Goal: Transaction & Acquisition: Purchase product/service

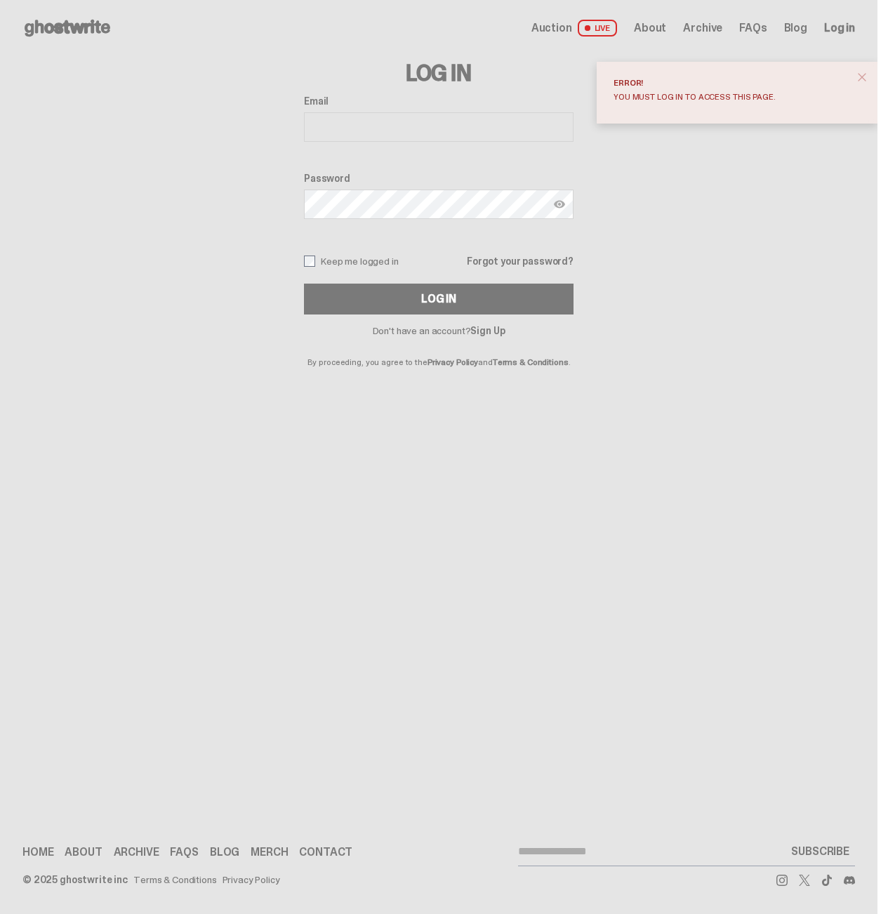
click at [462, 130] on input "Email" at bounding box center [439, 126] width 270 height 29
type input "**********"
click at [304, 284] on button "Log In" at bounding box center [439, 299] width 270 height 31
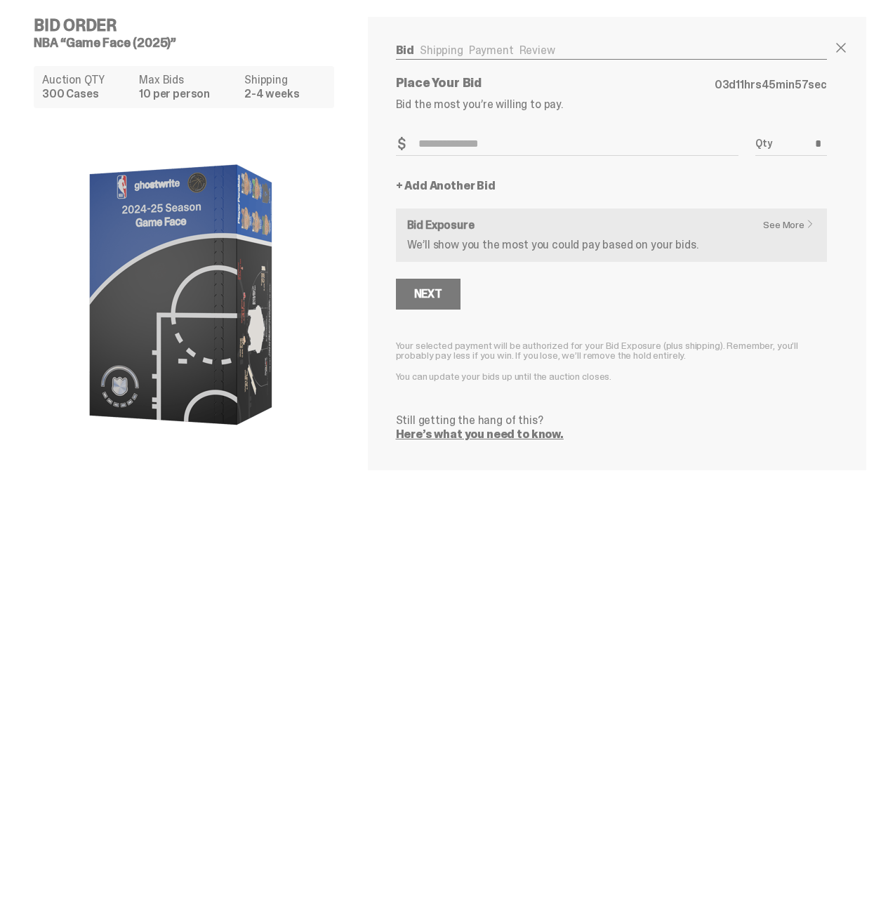
click at [440, 611] on div "Bid Order NBA “Game Face (2025)” Auction QTY 300 Cases Max Bids 10 per person S…" at bounding box center [439, 457] width 878 height 914
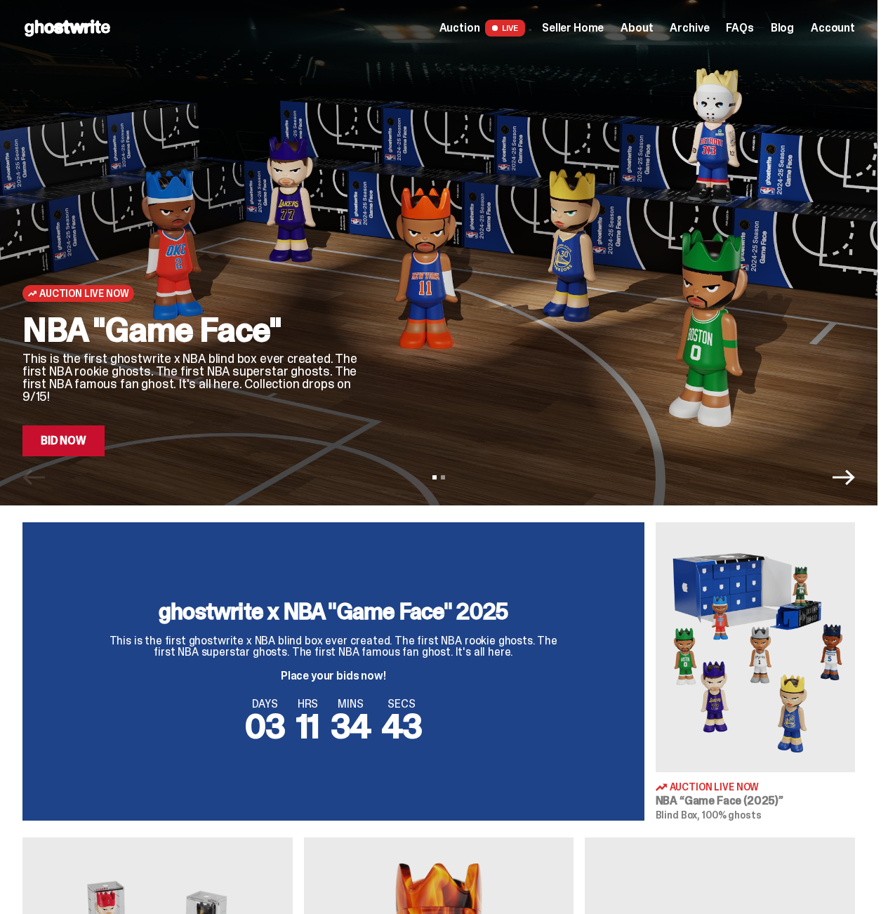
click at [78, 438] on link "Bid Now" at bounding box center [63, 441] width 82 height 31
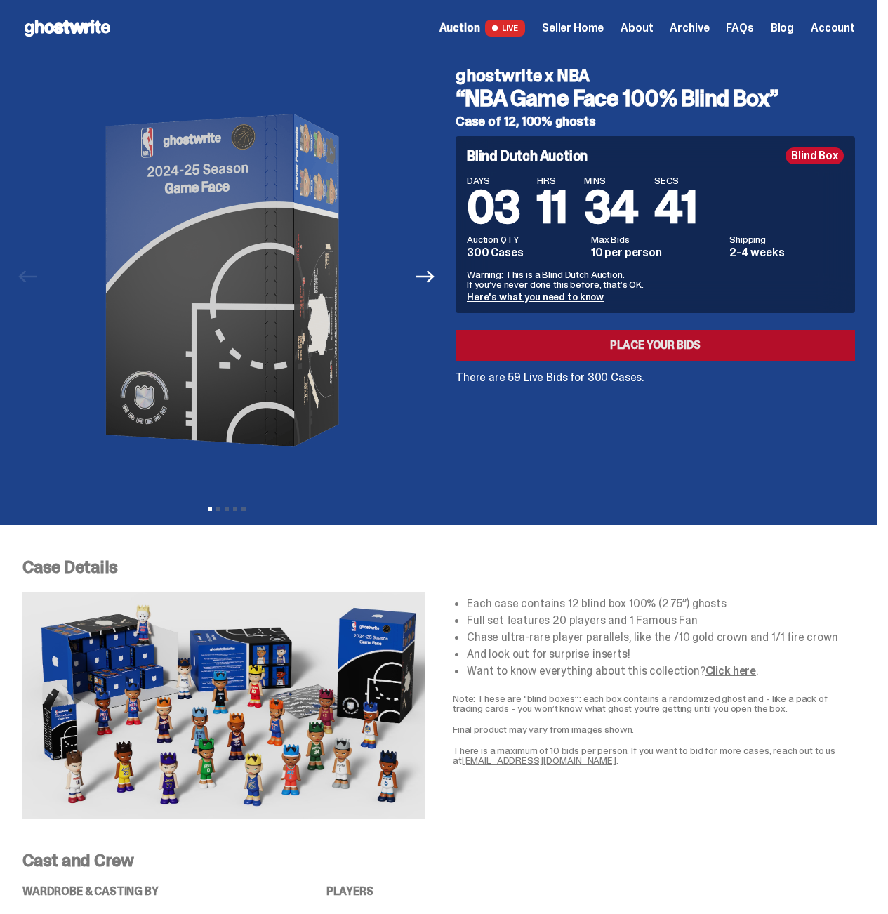
click at [712, 343] on link "Place your Bids" at bounding box center [656, 345] width 400 height 31
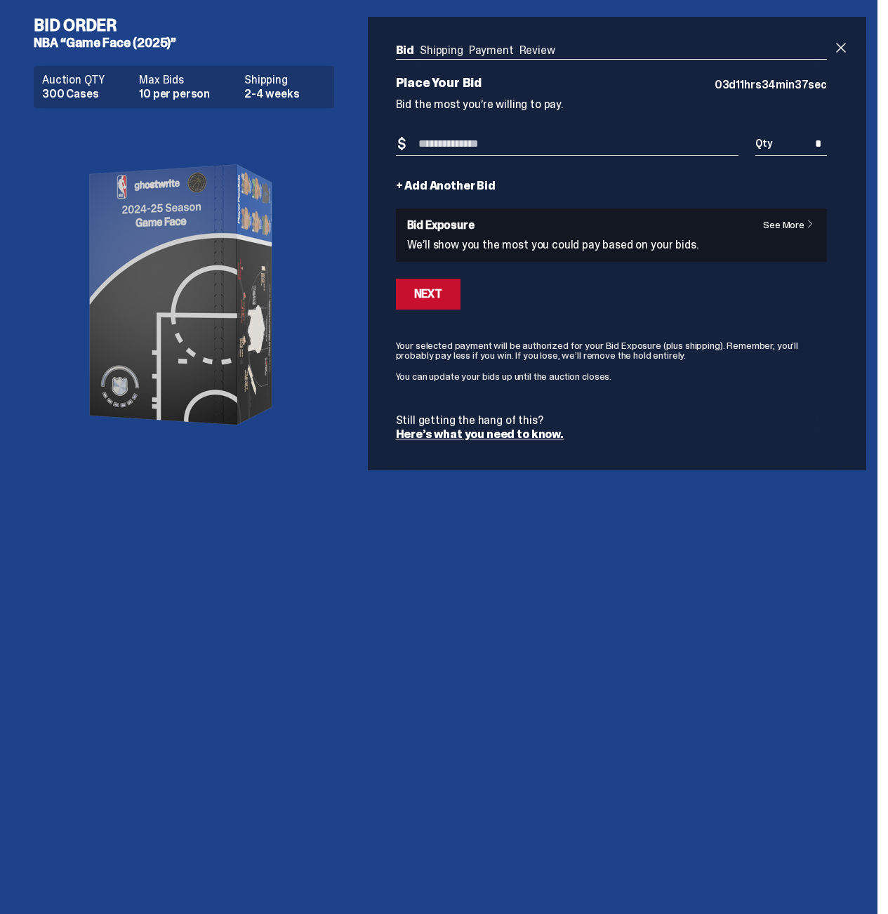
click at [632, 678] on div "Bid Order NBA “Game Face (2025)” Auction QTY 300 Cases Max Bids 10 per person S…" at bounding box center [439, 457] width 878 height 914
drag, startPoint x: 149, startPoint y: 74, endPoint x: 218, endPoint y: 119, distance: 83.2
click at [218, 119] on div "Auction QTY 300 Cases Max Bids 10 per person Shipping 2-4 weeks" at bounding box center [190, 295] width 312 height 471
click at [219, 120] on img at bounding box center [184, 294] width 281 height 351
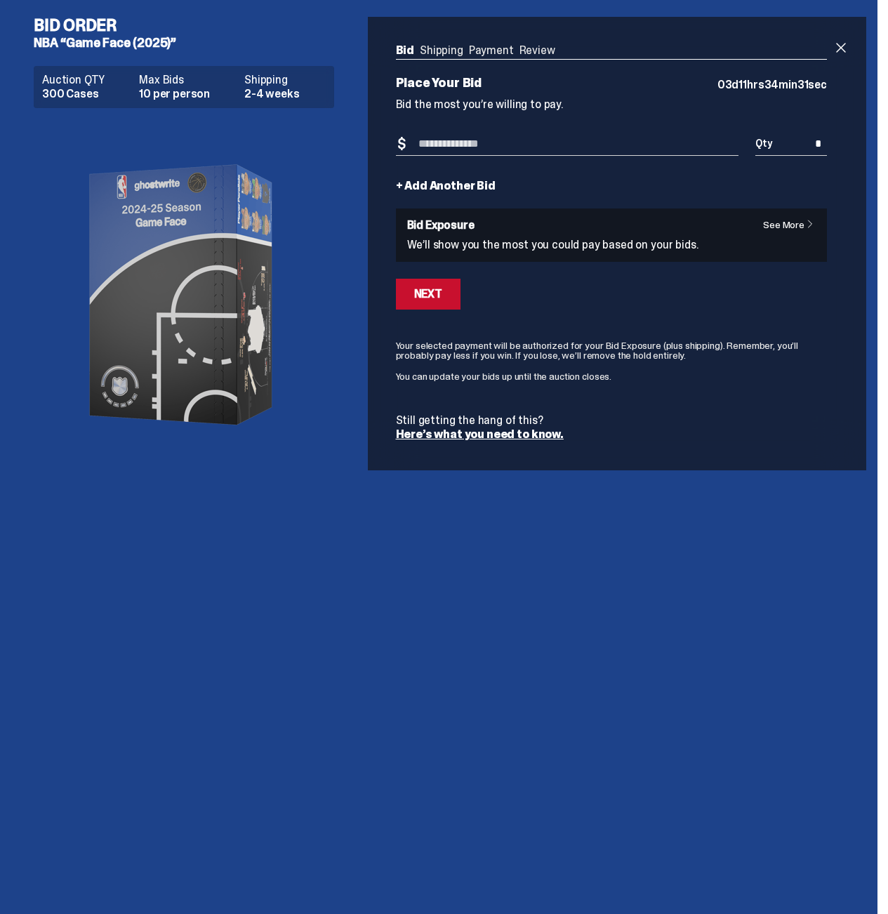
click at [432, 49] on ul "Bid Shipping Payment Review" at bounding box center [611, 52] width 431 height 14
click at [520, 53] on ul "Bid Shipping Payment Review" at bounding box center [611, 52] width 431 height 14
click at [541, 54] on ul "Bid Shipping Payment Review" at bounding box center [611, 52] width 431 height 14
click at [541, 55] on ul "Bid Shipping Payment Review" at bounding box center [611, 52] width 431 height 14
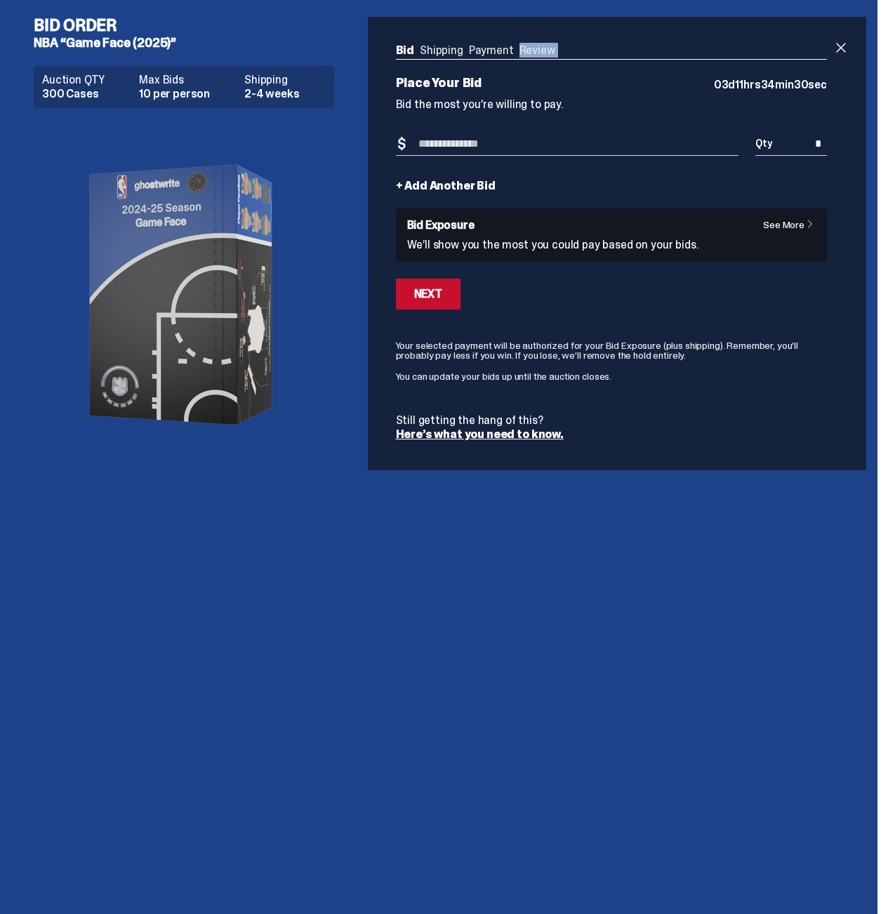
click at [541, 55] on ul "Bid Shipping Payment Review" at bounding box center [611, 52] width 431 height 14
click at [248, 81] on dt "Shipping" at bounding box center [284, 79] width 81 height 11
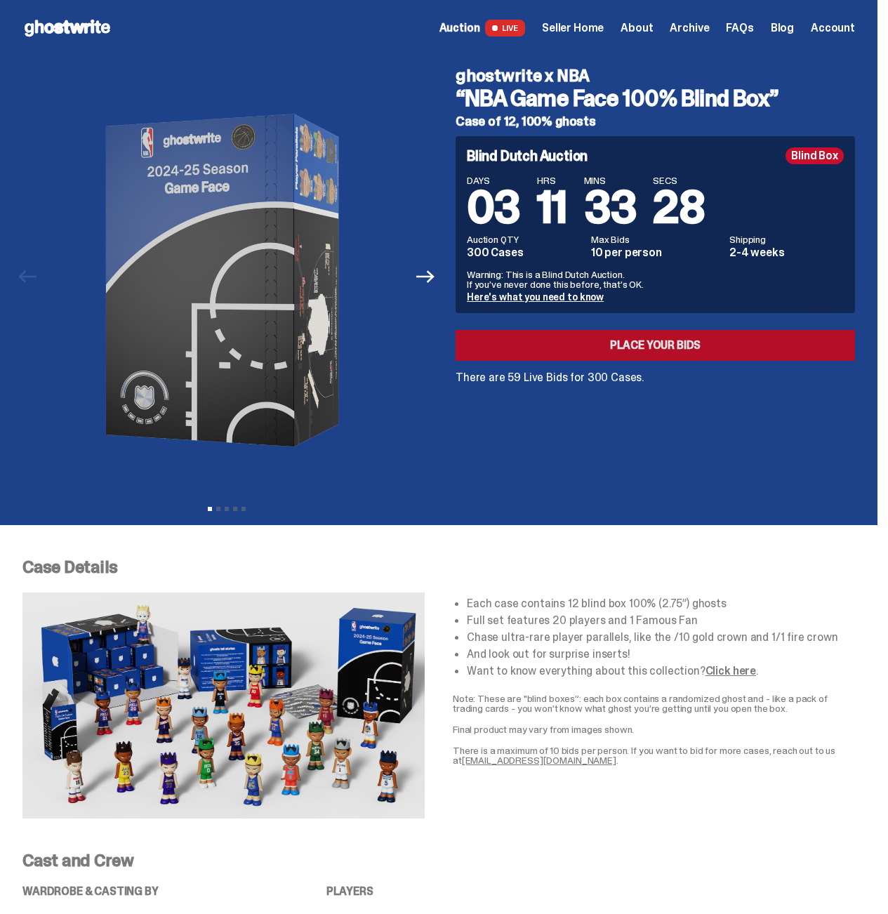
click at [671, 358] on link "Place your Bids" at bounding box center [656, 345] width 400 height 31
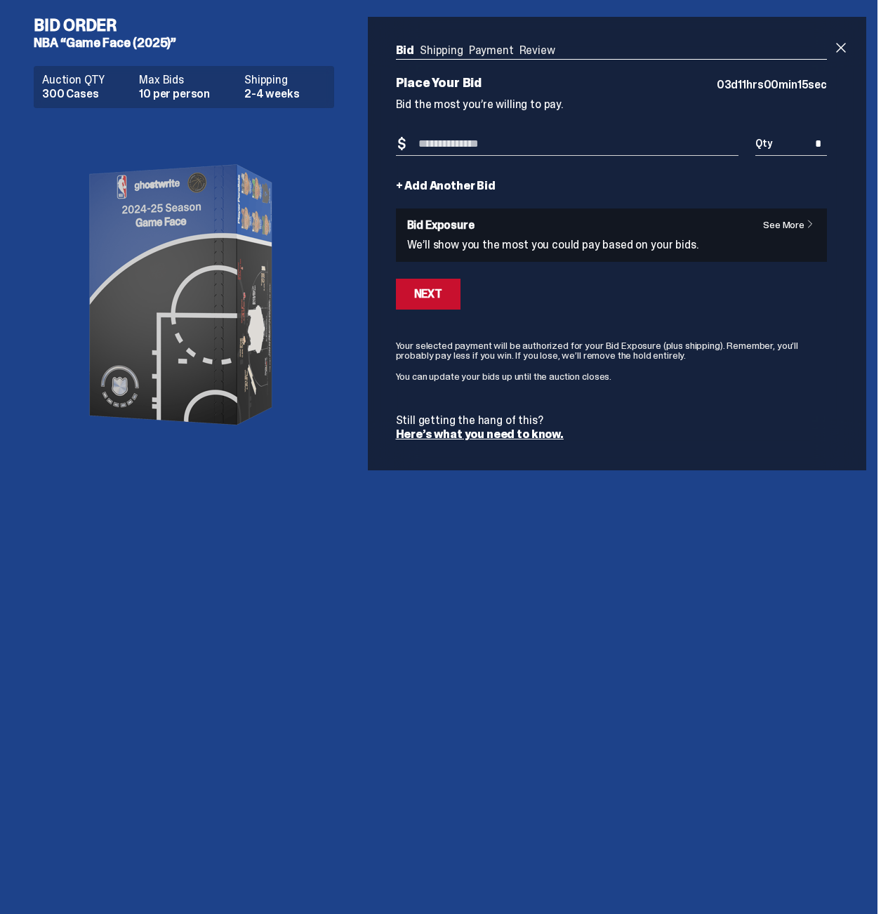
click at [468, 186] on link "+ Add Another Bid" at bounding box center [446, 186] width 100 height 11
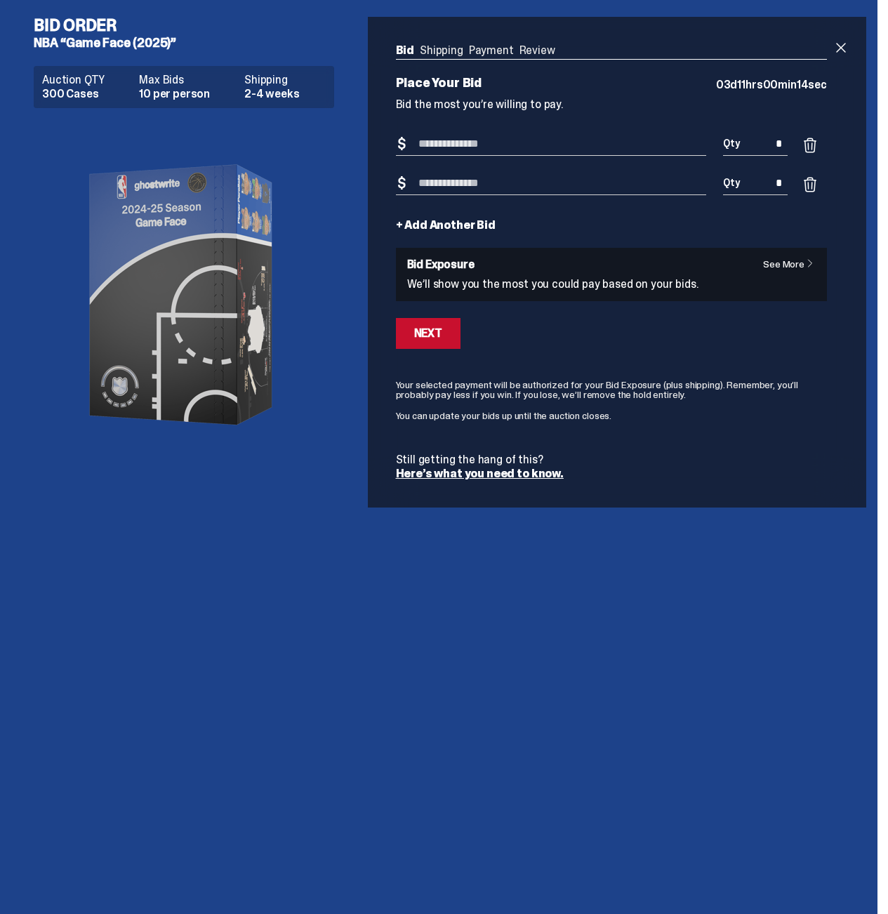
click at [819, 181] on span at bounding box center [810, 184] width 17 height 17
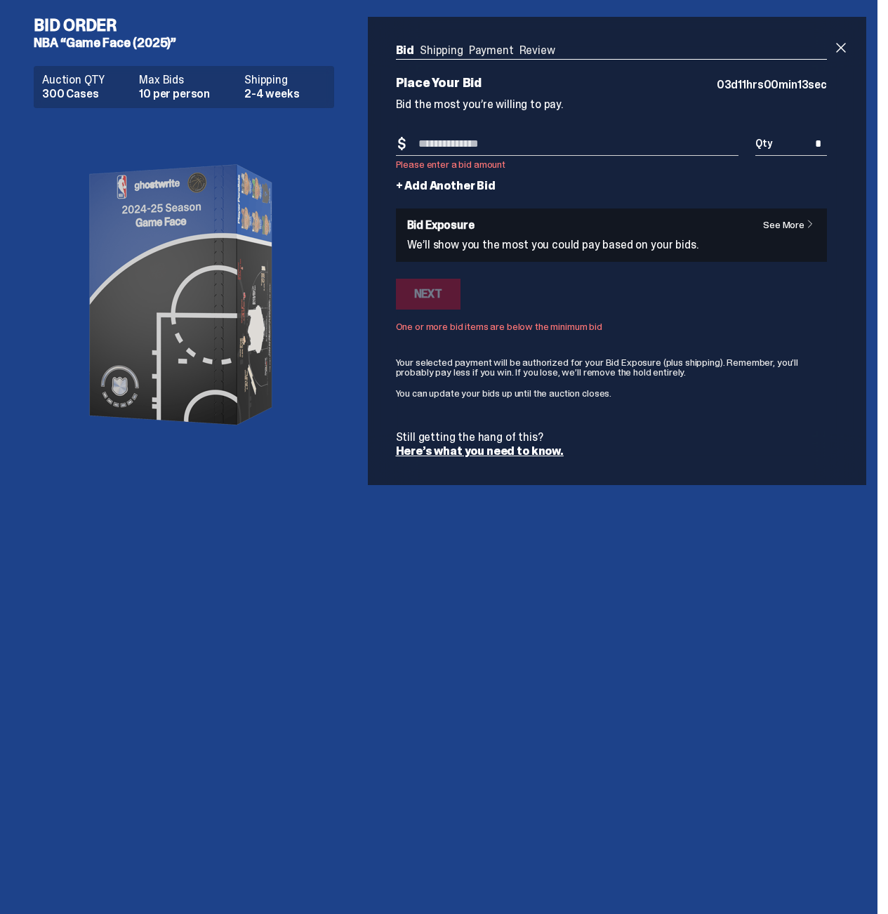
click at [611, 638] on div "Bid Order NBA “Game Face (2025)” Auction QTY 300 Cases Max Bids 10 per person S…" at bounding box center [439, 457] width 878 height 914
click at [589, 621] on div "Bid Order NBA “Game Face (2025)” Auction QTY 300 Cases Max Bids 10 per person S…" at bounding box center [439, 457] width 878 height 914
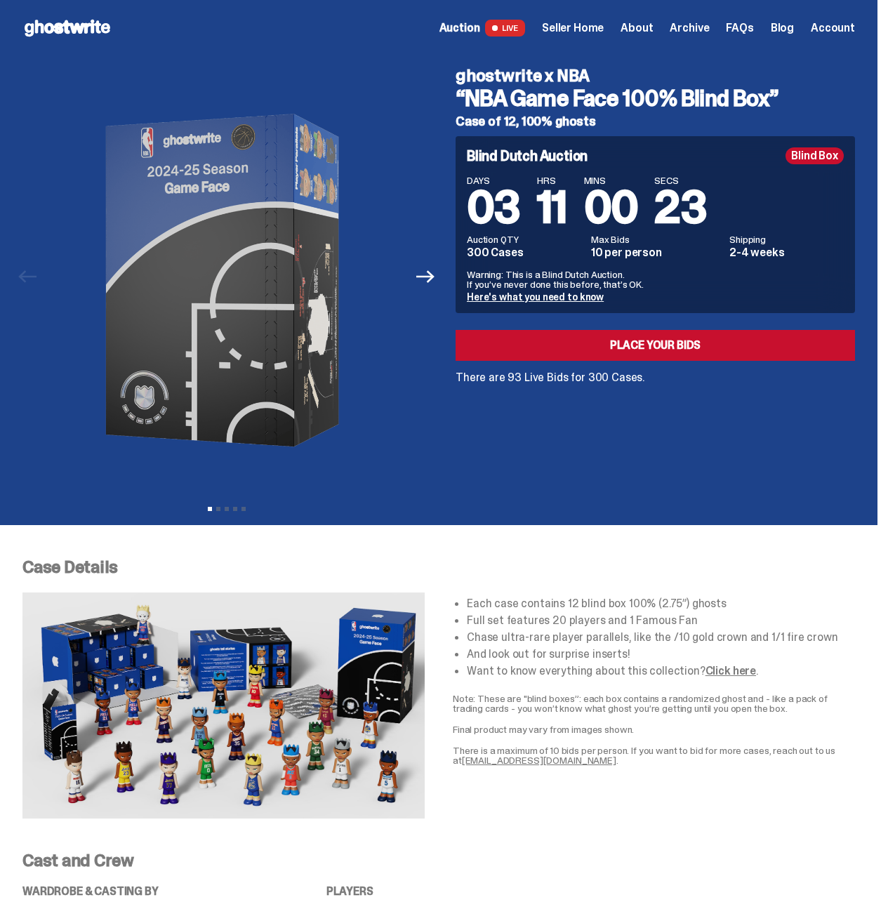
click at [603, 464] on div "ghostwrite x NBA “NBA Game Face 100% Blind Box” Case of 12, 100% ghosts Blind D…" at bounding box center [647, 276] width 416 height 441
